Goal: Information Seeking & Learning: Learn about a topic

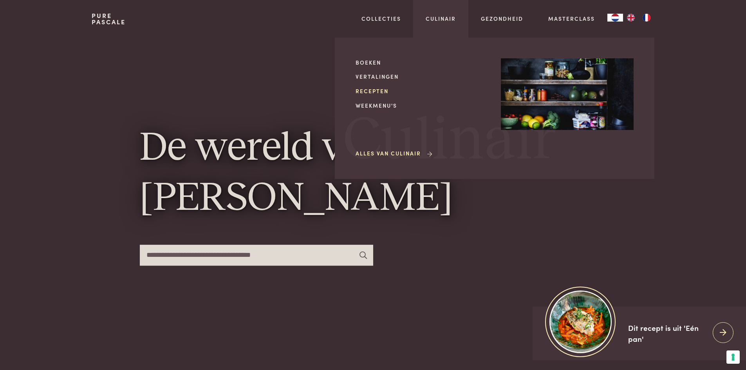
click at [377, 94] on link "Recepten" at bounding box center [421, 91] width 133 height 8
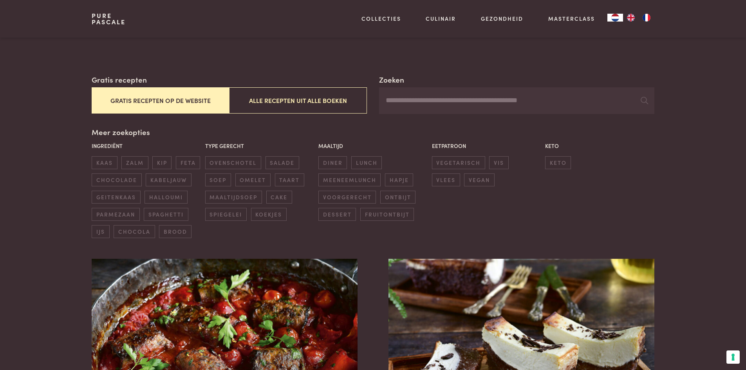
scroll to position [117, 0]
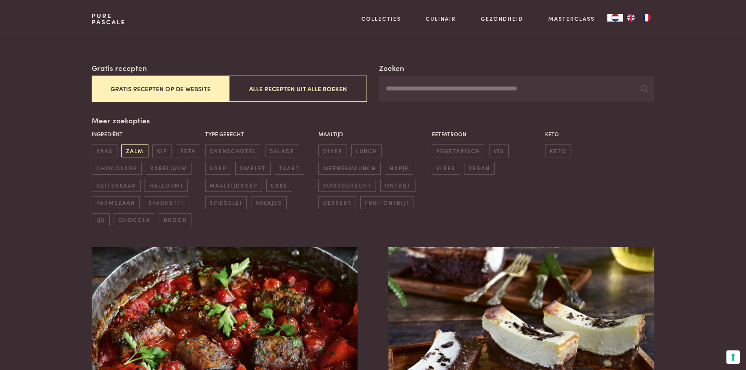
click at [133, 154] on span "zalm" at bounding box center [134, 150] width 27 height 13
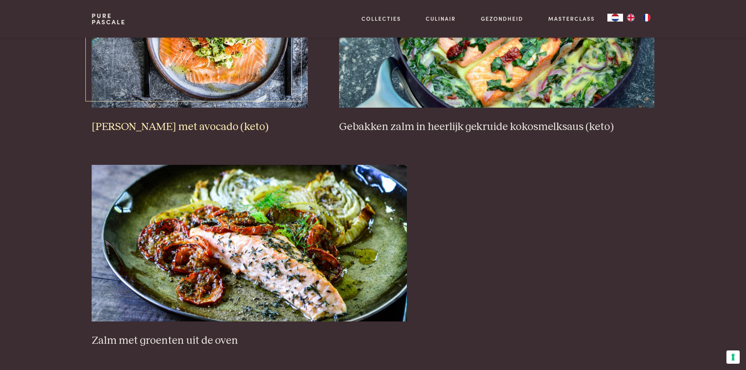
scroll to position [689, 0]
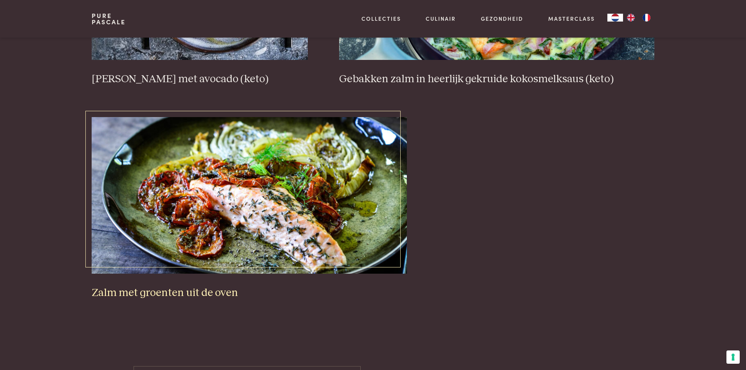
click at [258, 236] on img at bounding box center [249, 195] width 315 height 157
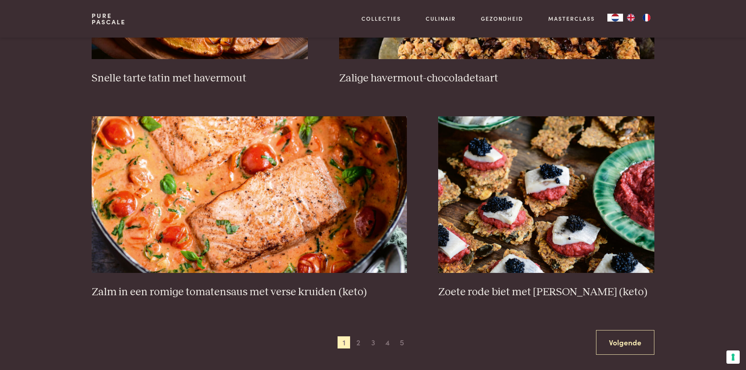
scroll to position [1370, 0]
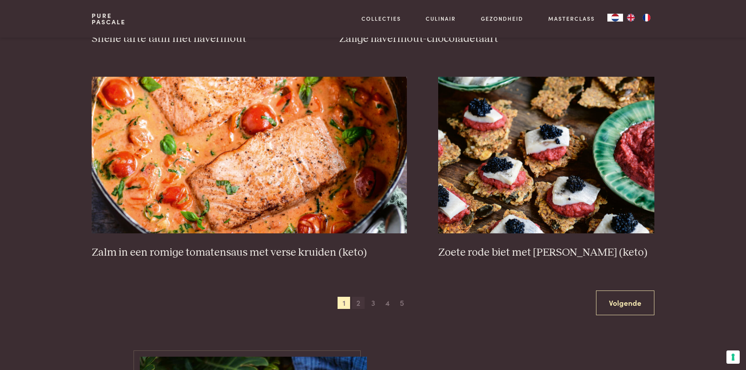
click at [357, 301] on span "2" at bounding box center [358, 303] width 13 height 13
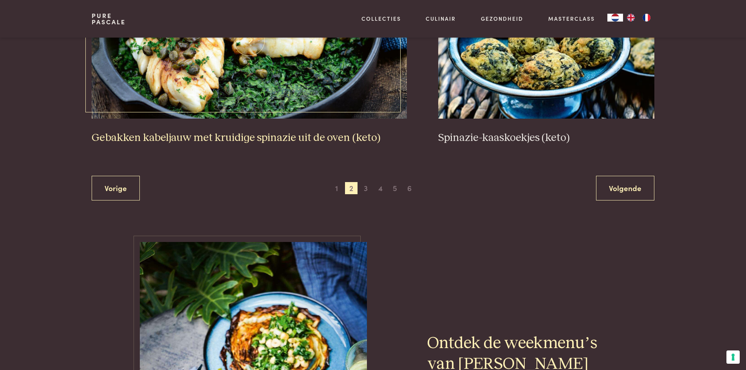
scroll to position [1432, 0]
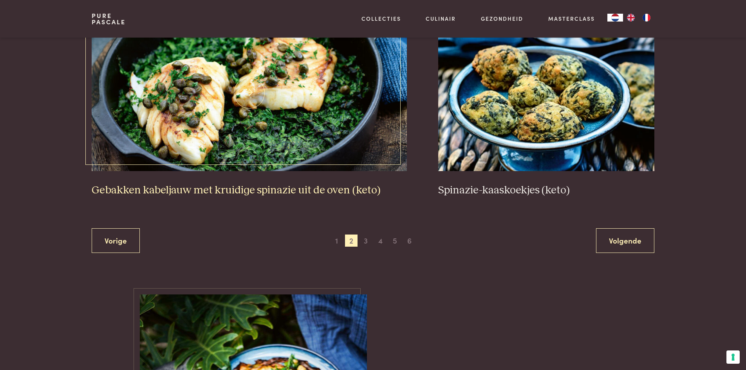
click at [233, 125] on img at bounding box center [249, 92] width 315 height 157
